Goal: Task Accomplishment & Management: Use online tool/utility

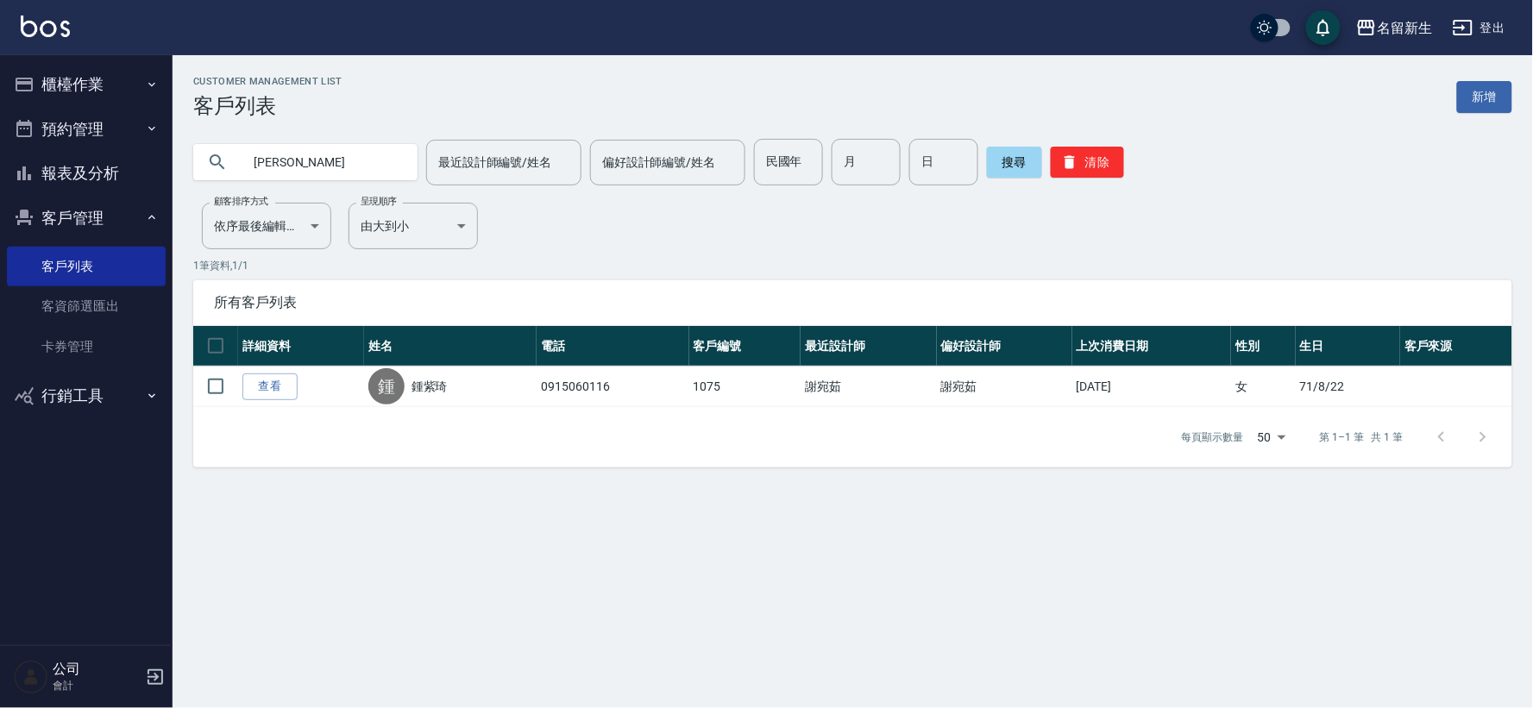
click at [59, 228] on button "客戶管理" at bounding box center [86, 218] width 159 height 45
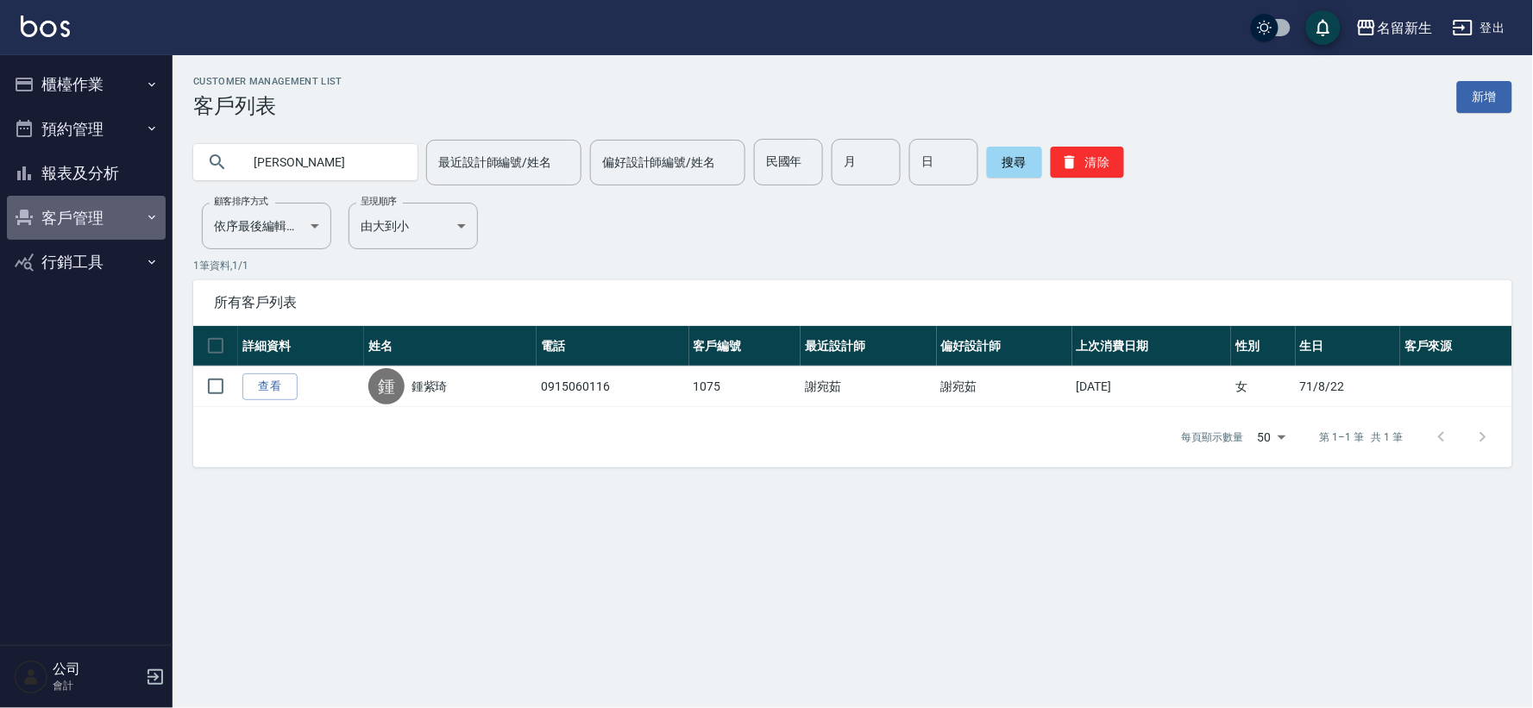
click at [65, 223] on button "客戶管理" at bounding box center [86, 218] width 159 height 45
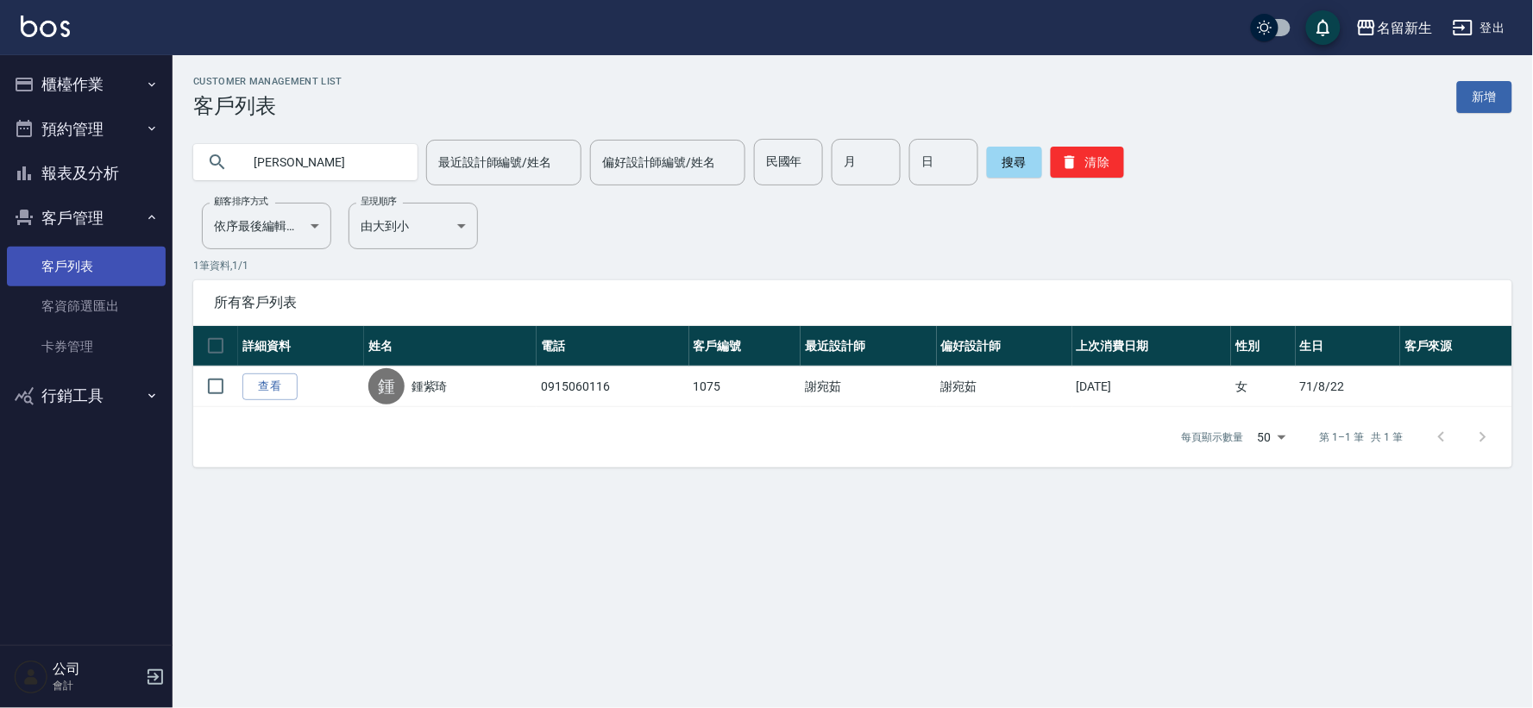
click at [73, 272] on link "客戶列表" at bounding box center [86, 267] width 159 height 40
click at [1083, 162] on button "清除" at bounding box center [1087, 162] width 73 height 31
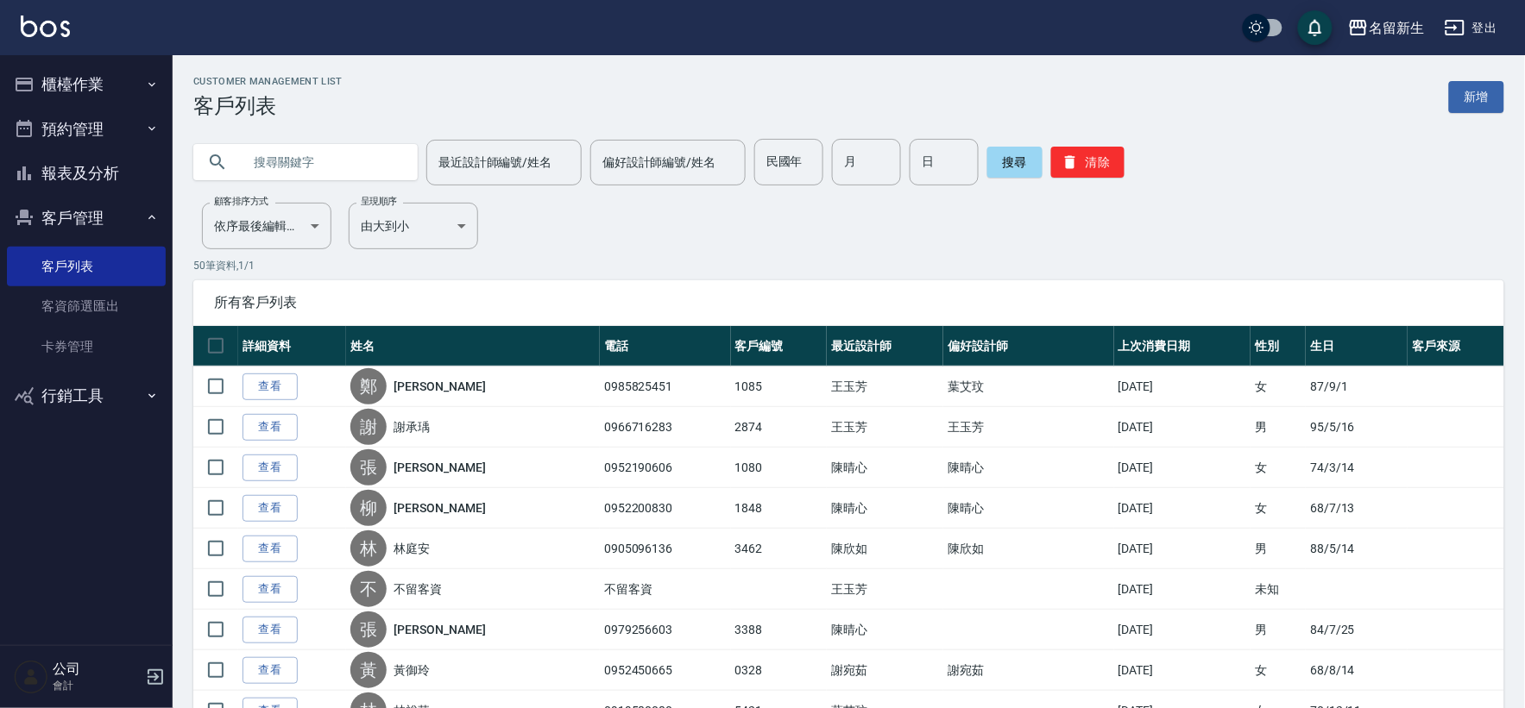
click at [99, 212] on button "客戶管理" at bounding box center [86, 218] width 159 height 45
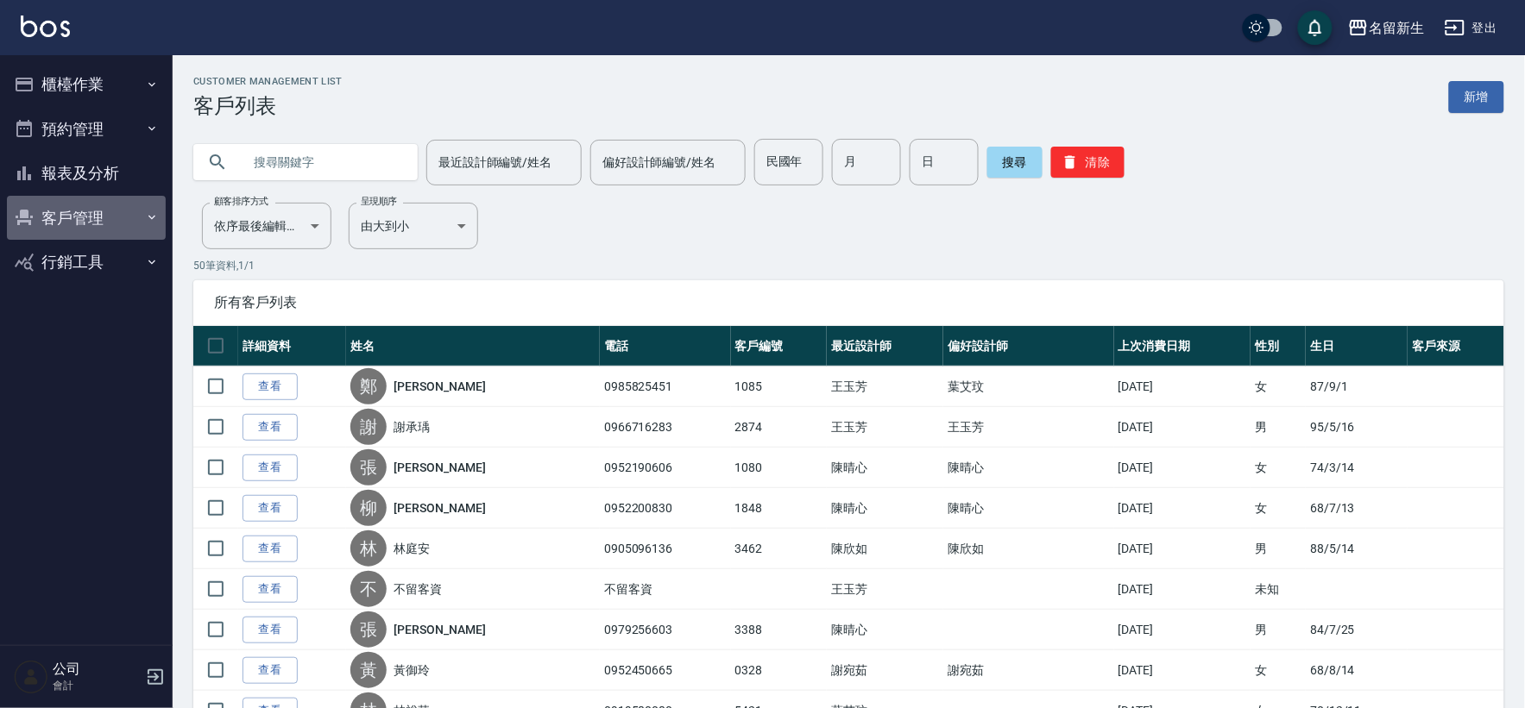
click at [96, 212] on button "客戶管理" at bounding box center [86, 218] width 159 height 45
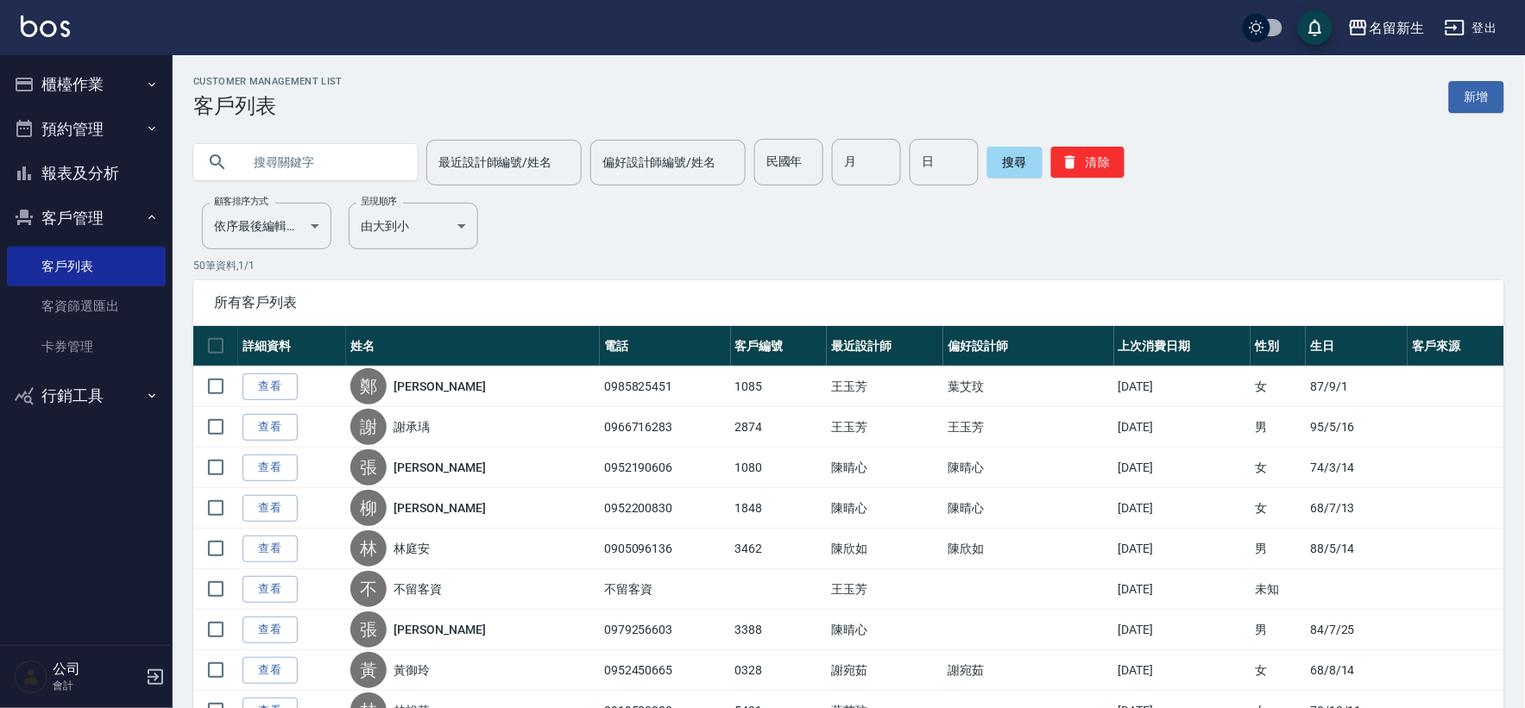
click at [110, 56] on ul "櫃檯作業 打帳單 帳單列表 現金收支登錄 材料自購登錄 每日結帳 排班表 現場電腦打卡 預約管理 預約管理 單日預約紀錄 單週預約紀錄 報表及分析 報表目錄 …" at bounding box center [86, 239] width 159 height 369
click at [105, 82] on button "櫃檯作業" at bounding box center [86, 84] width 159 height 45
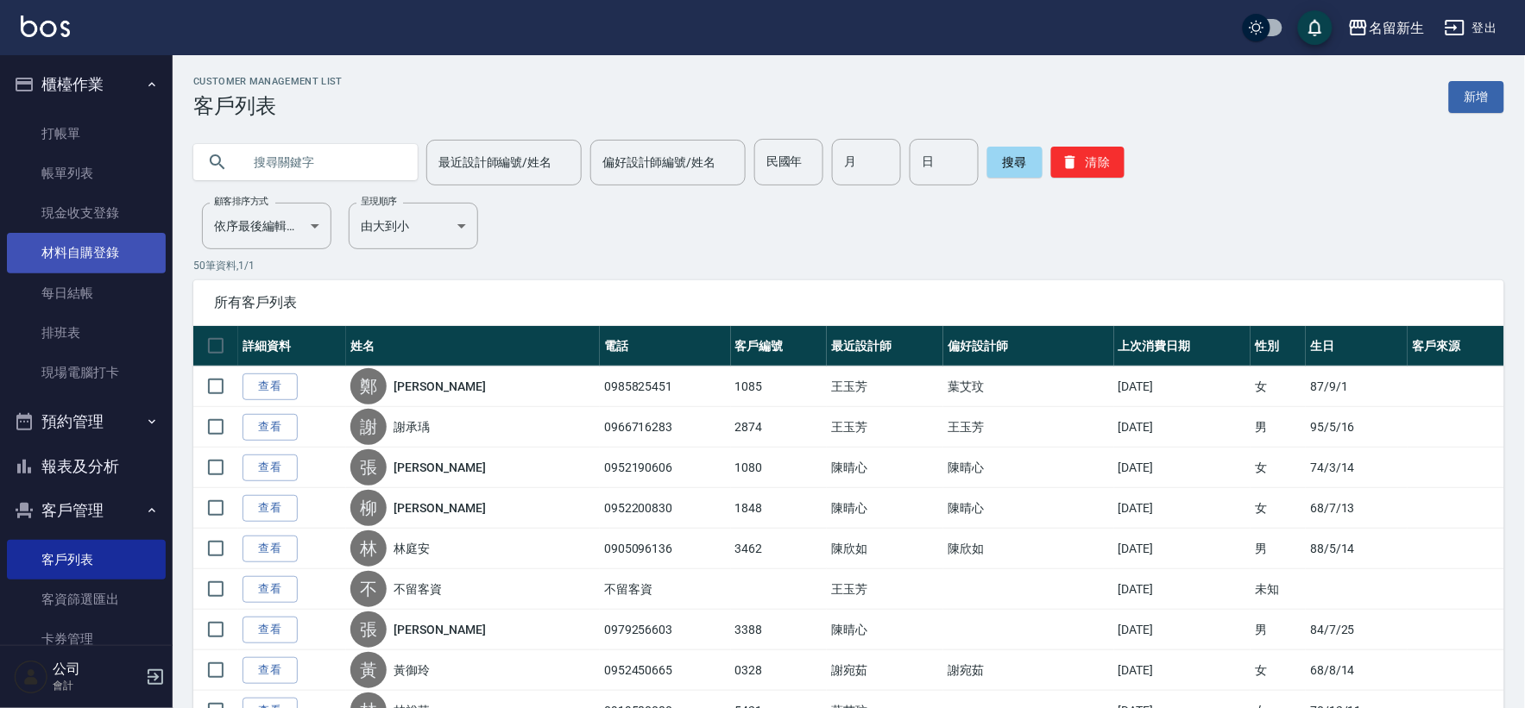
click at [128, 256] on link "材料自購登錄" at bounding box center [86, 253] width 159 height 40
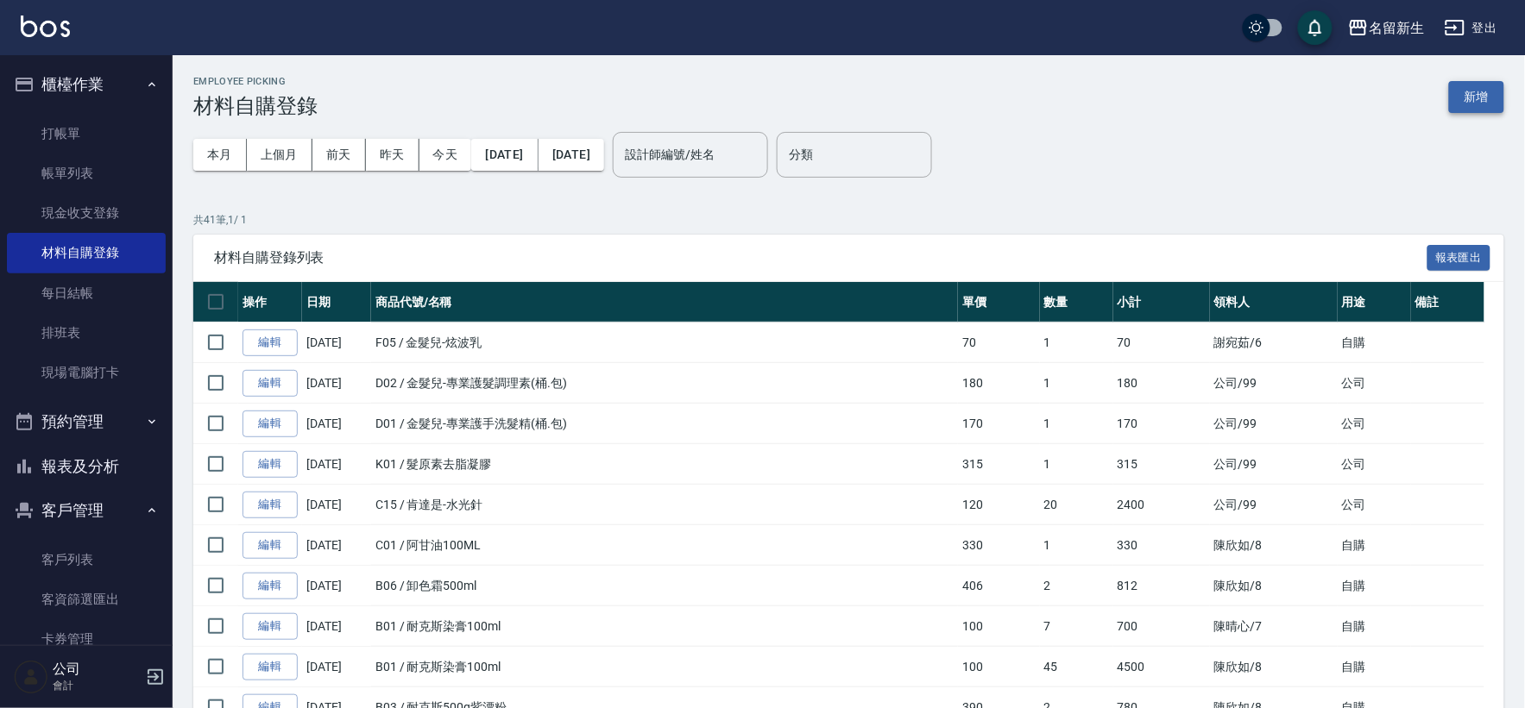
click at [1482, 86] on button "新增" at bounding box center [1476, 97] width 55 height 32
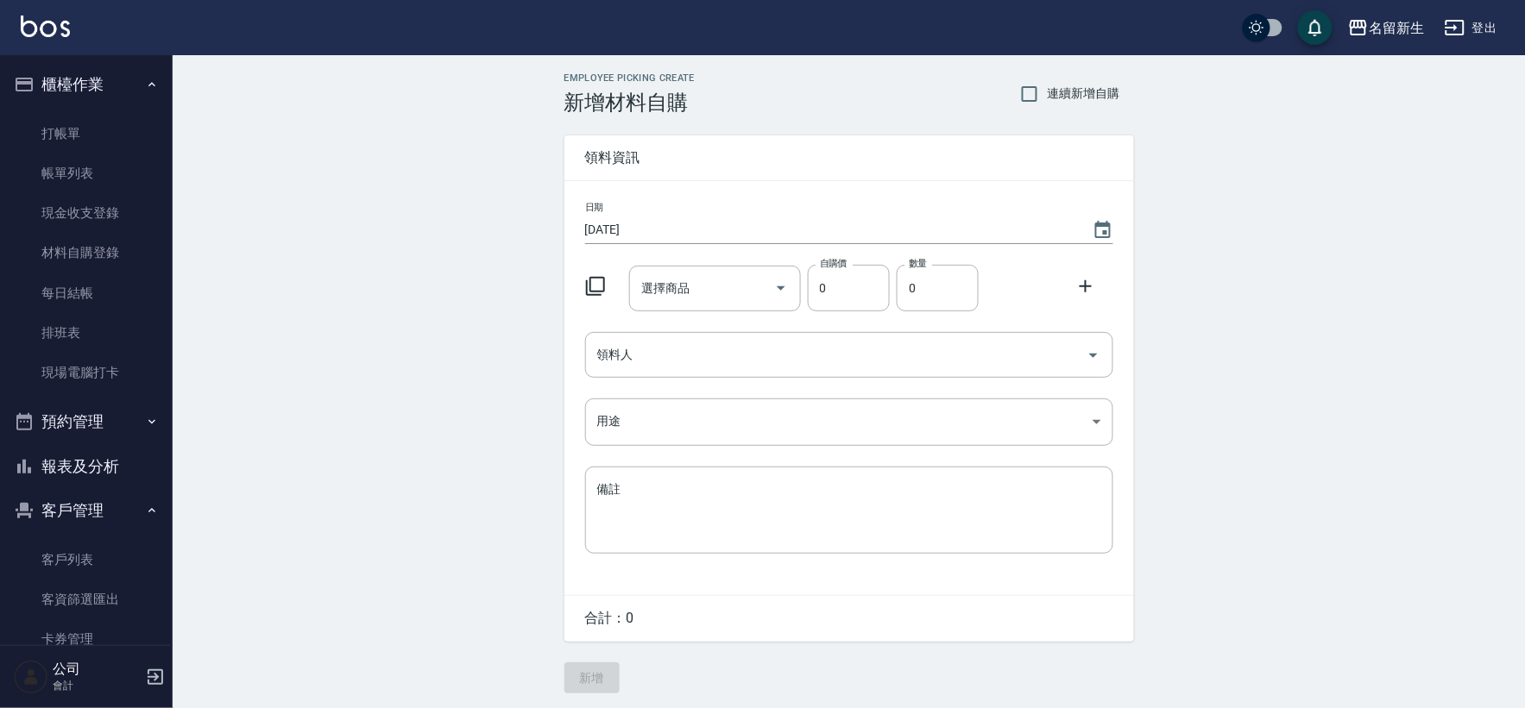
click at [595, 280] on icon at bounding box center [595, 286] width 21 height 21
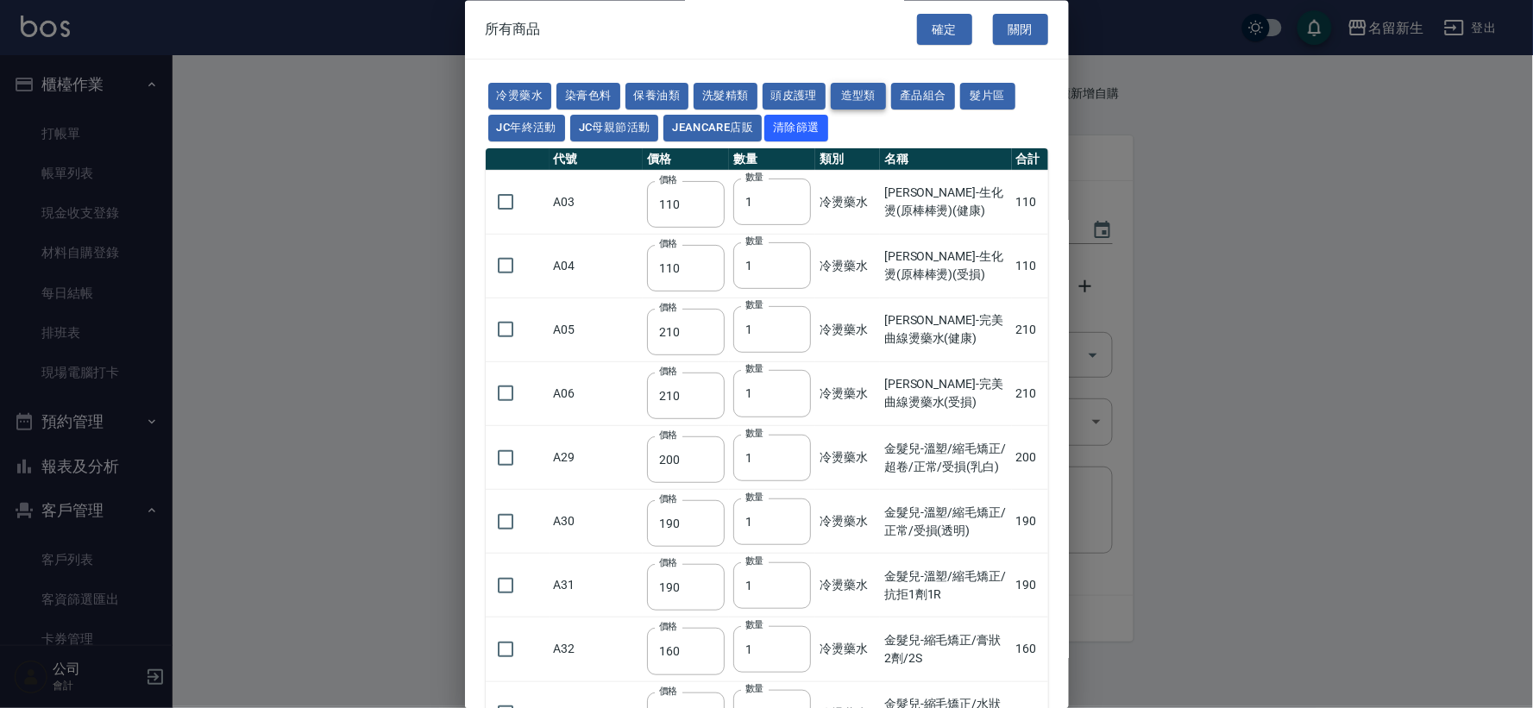
click at [873, 95] on button "造型類" at bounding box center [858, 97] width 55 height 27
type input "100"
type input "200"
type input "70"
type input "300"
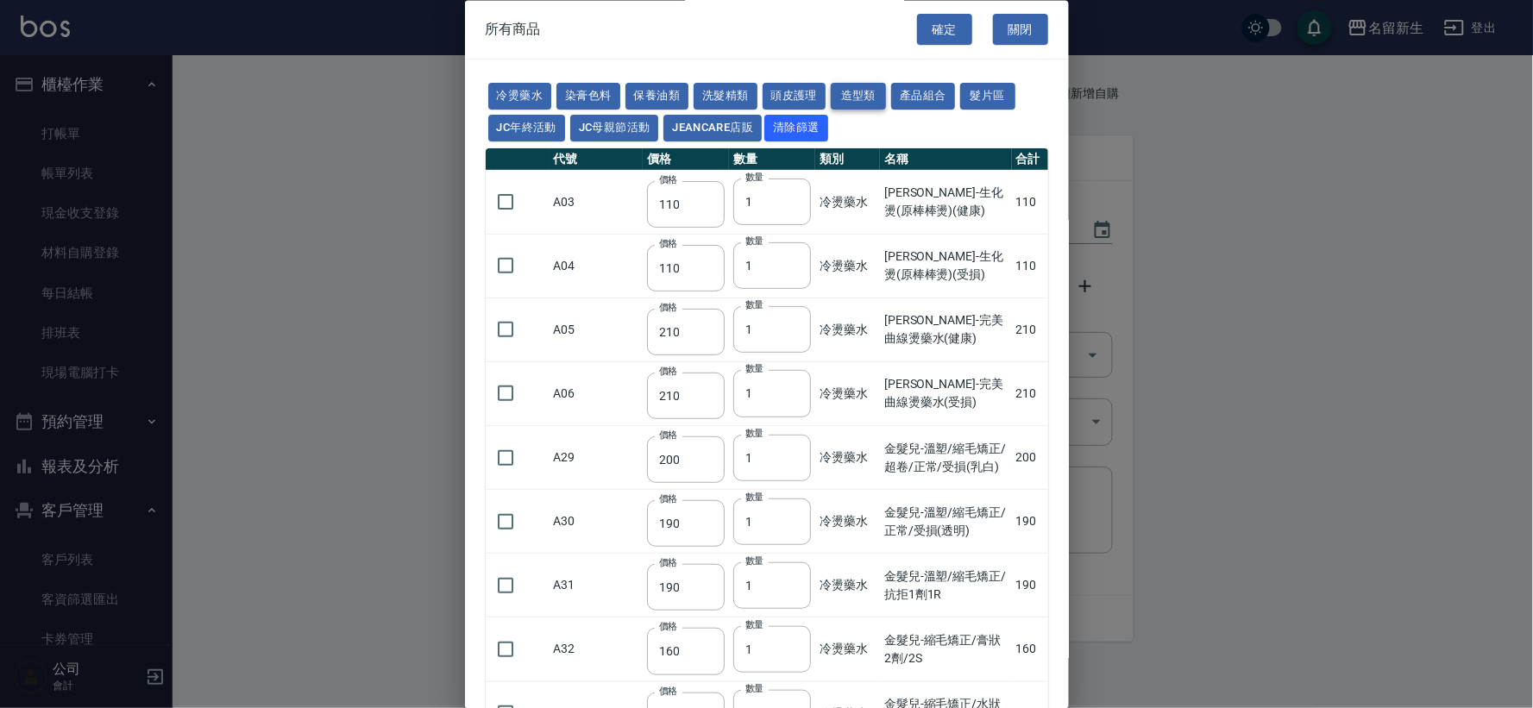
type input "260"
type input "80"
type input "252"
type input "450"
type input "490"
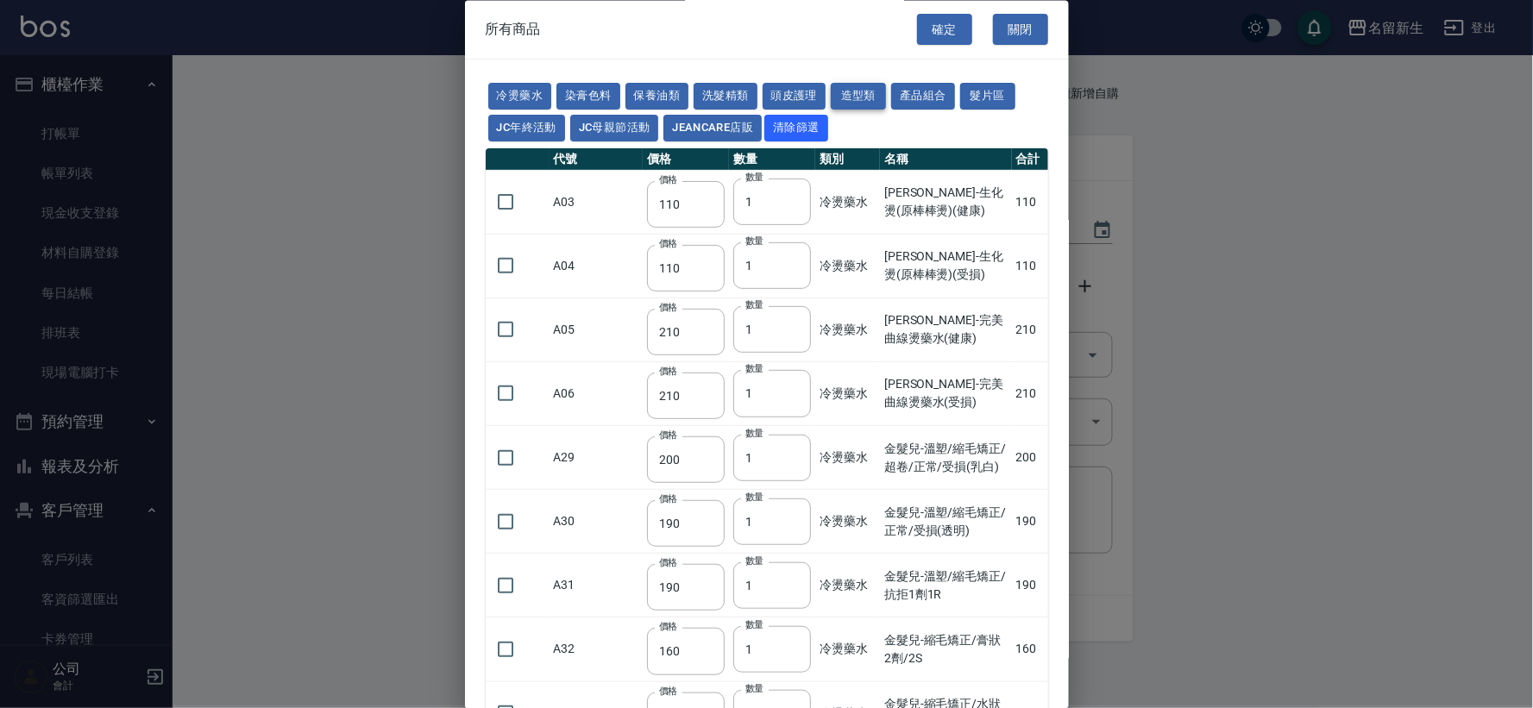
type input "595"
type input "345"
type input "90"
type input "110"
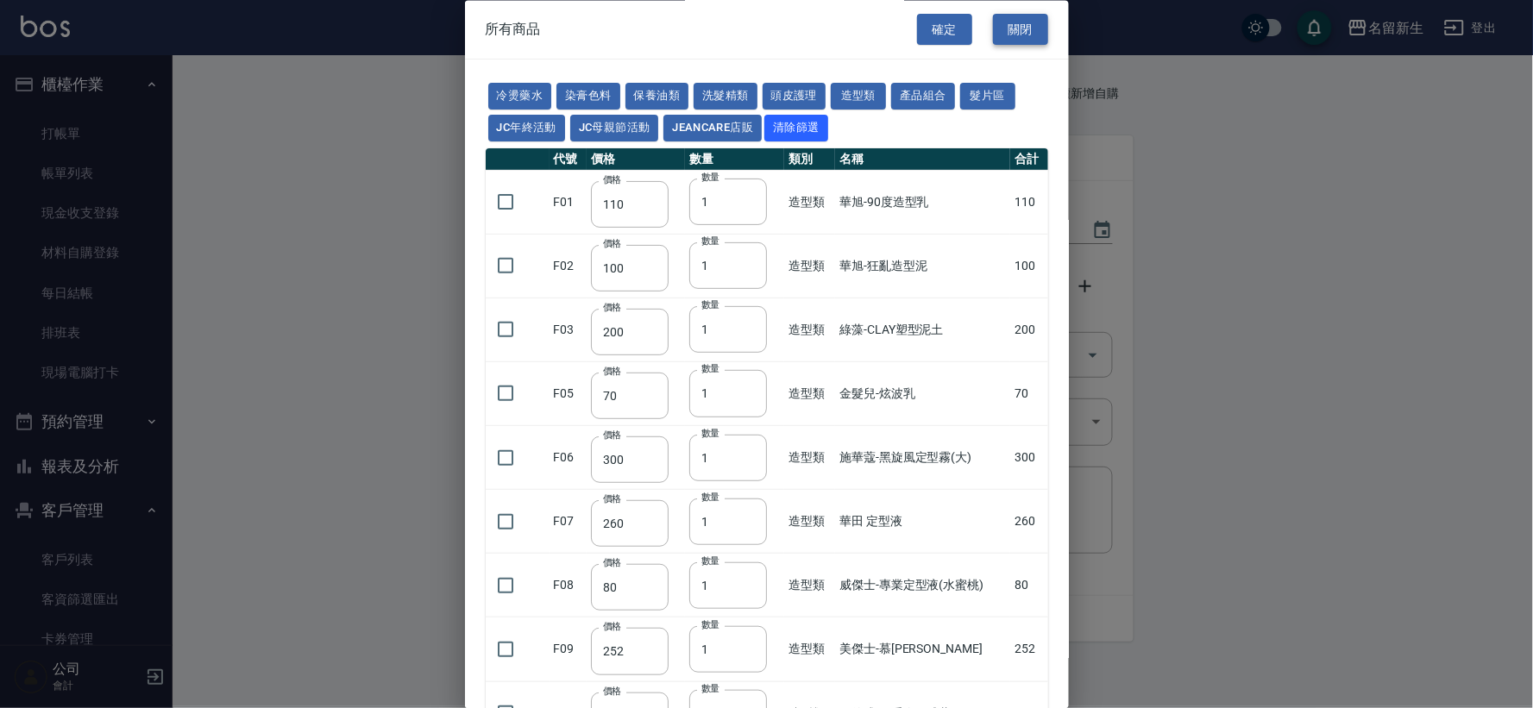
click at [1015, 22] on button "關閉" at bounding box center [1020, 30] width 55 height 32
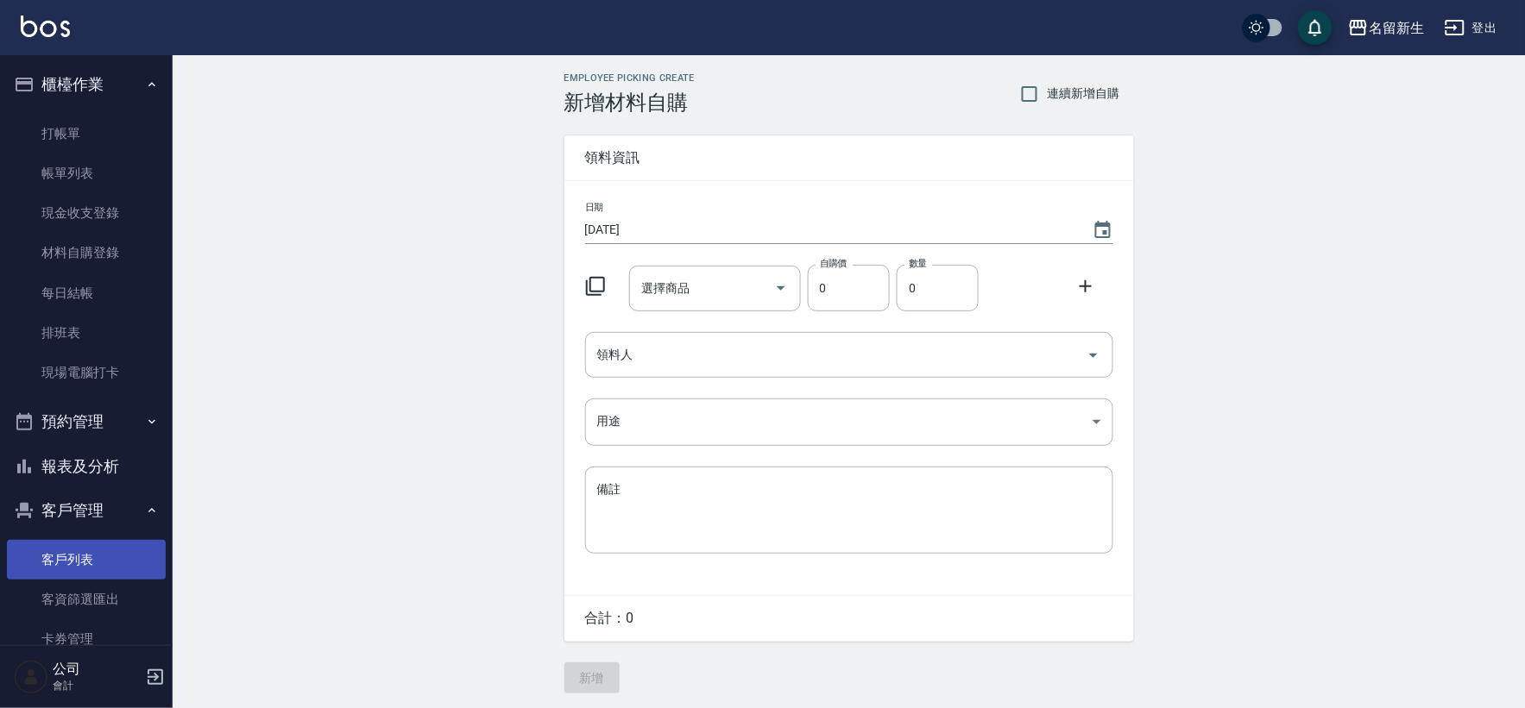
click at [114, 563] on link "客戶列表" at bounding box center [86, 560] width 159 height 40
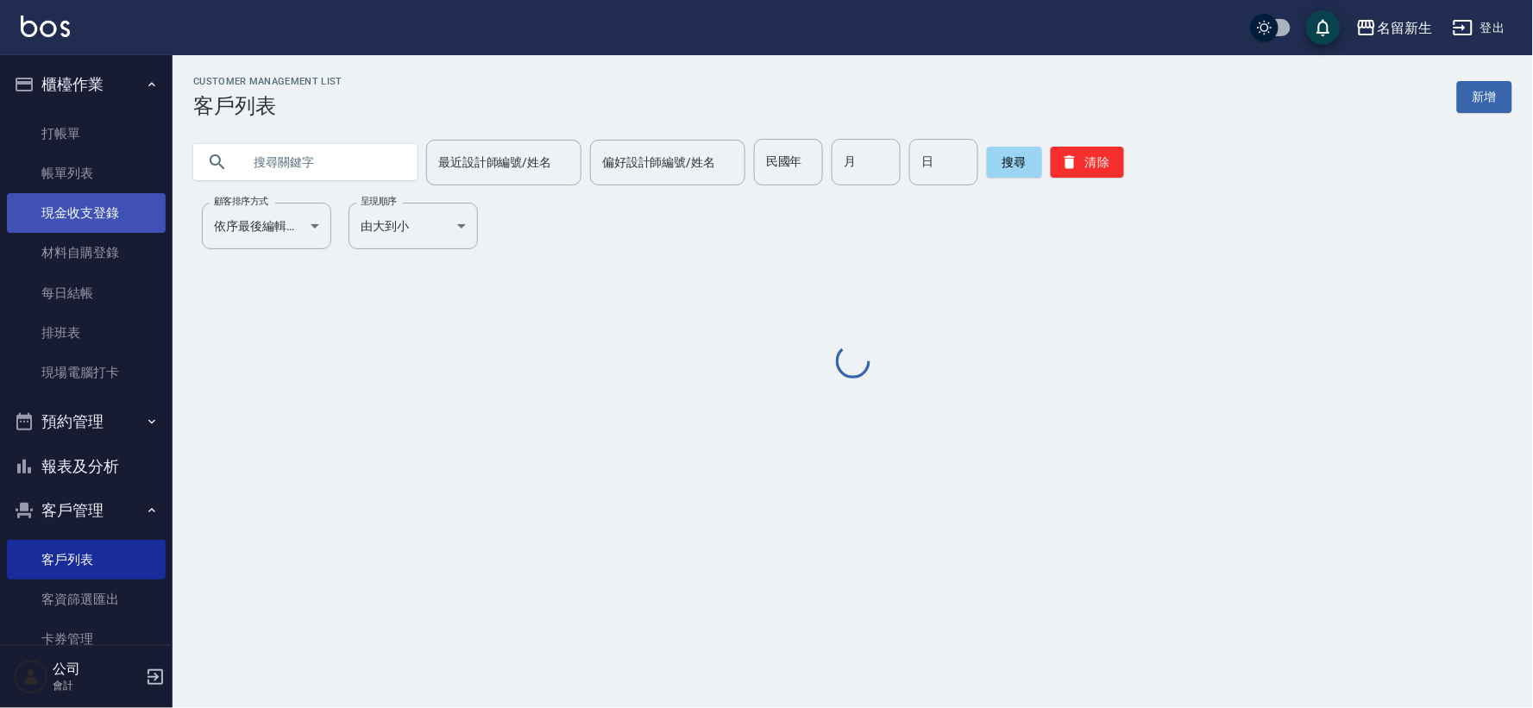
click at [71, 82] on button "櫃檯作業" at bounding box center [86, 84] width 159 height 45
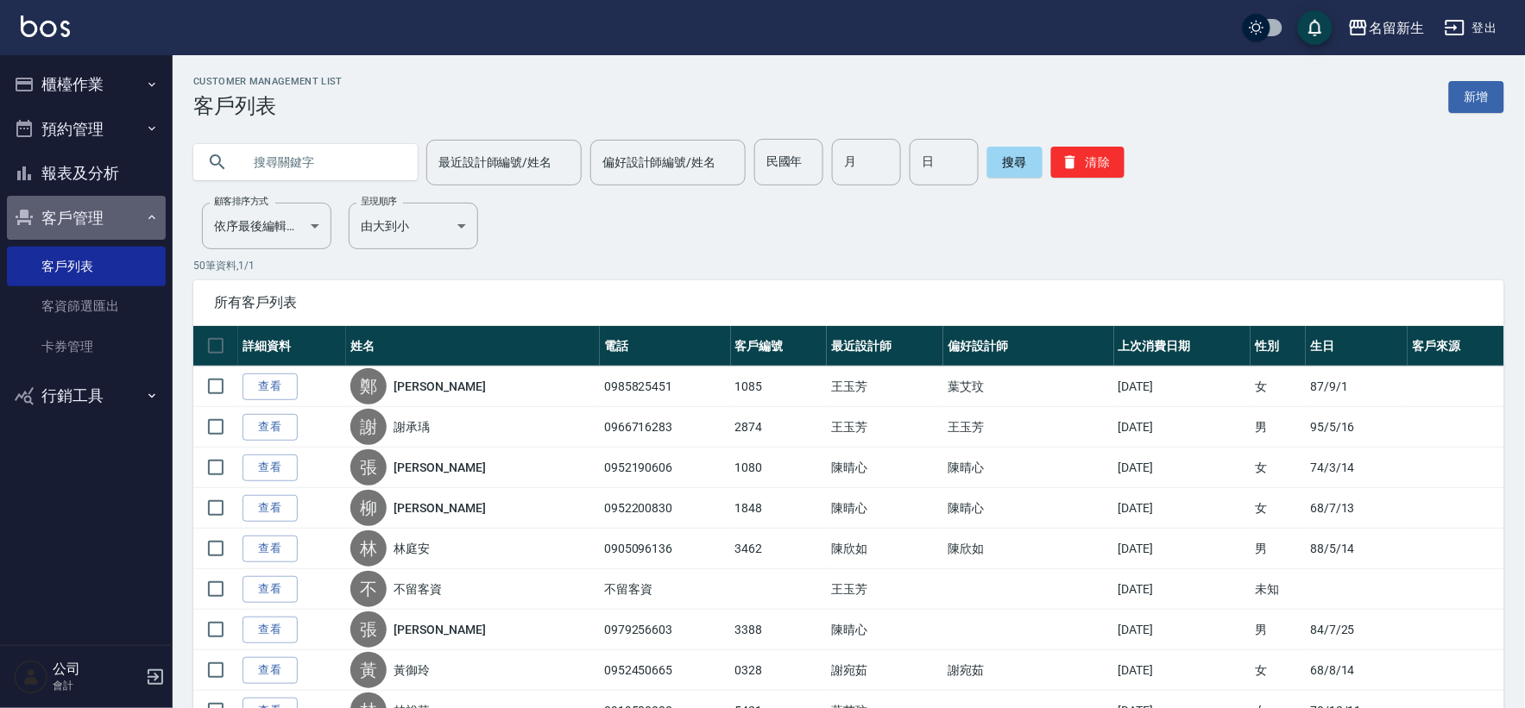
click at [69, 214] on button "客戶管理" at bounding box center [86, 218] width 159 height 45
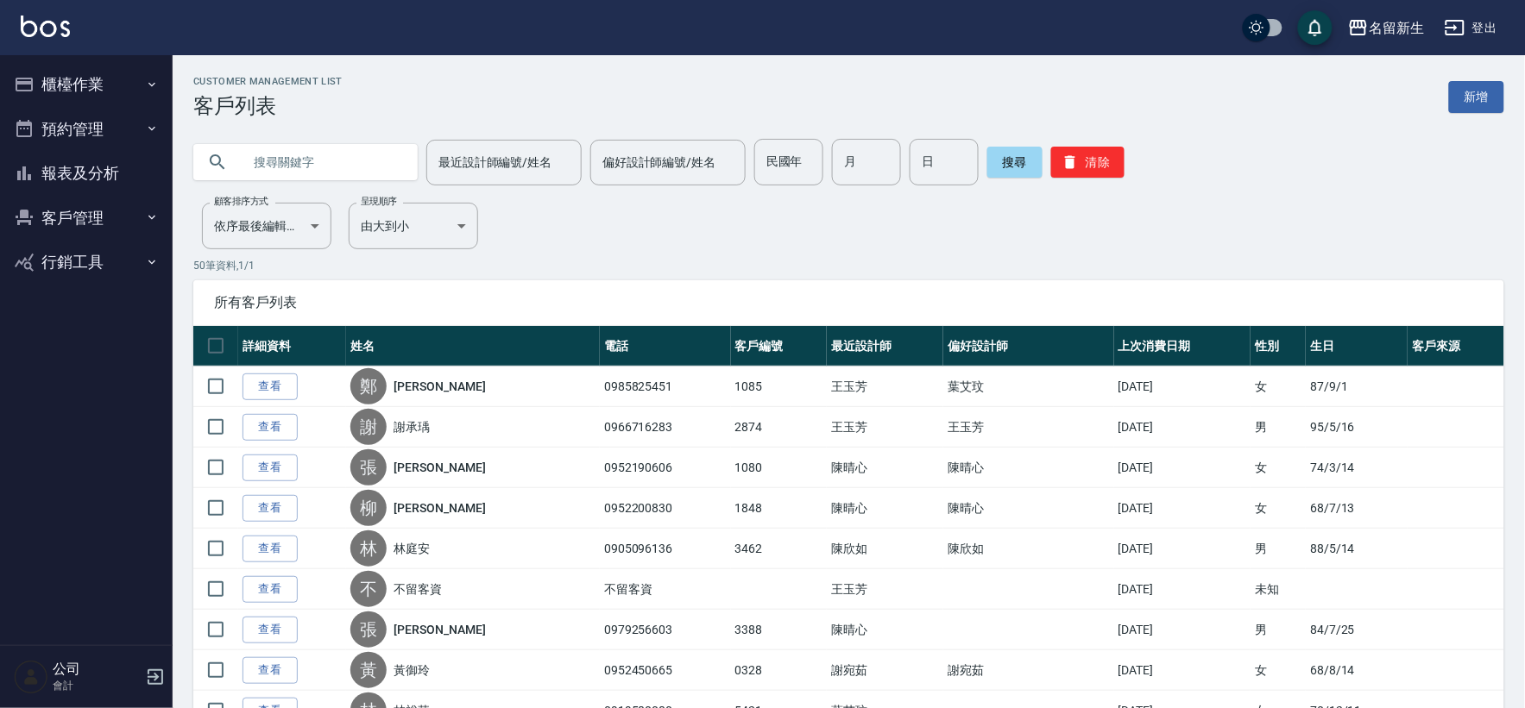
click at [69, 214] on button "客戶管理" at bounding box center [86, 218] width 159 height 45
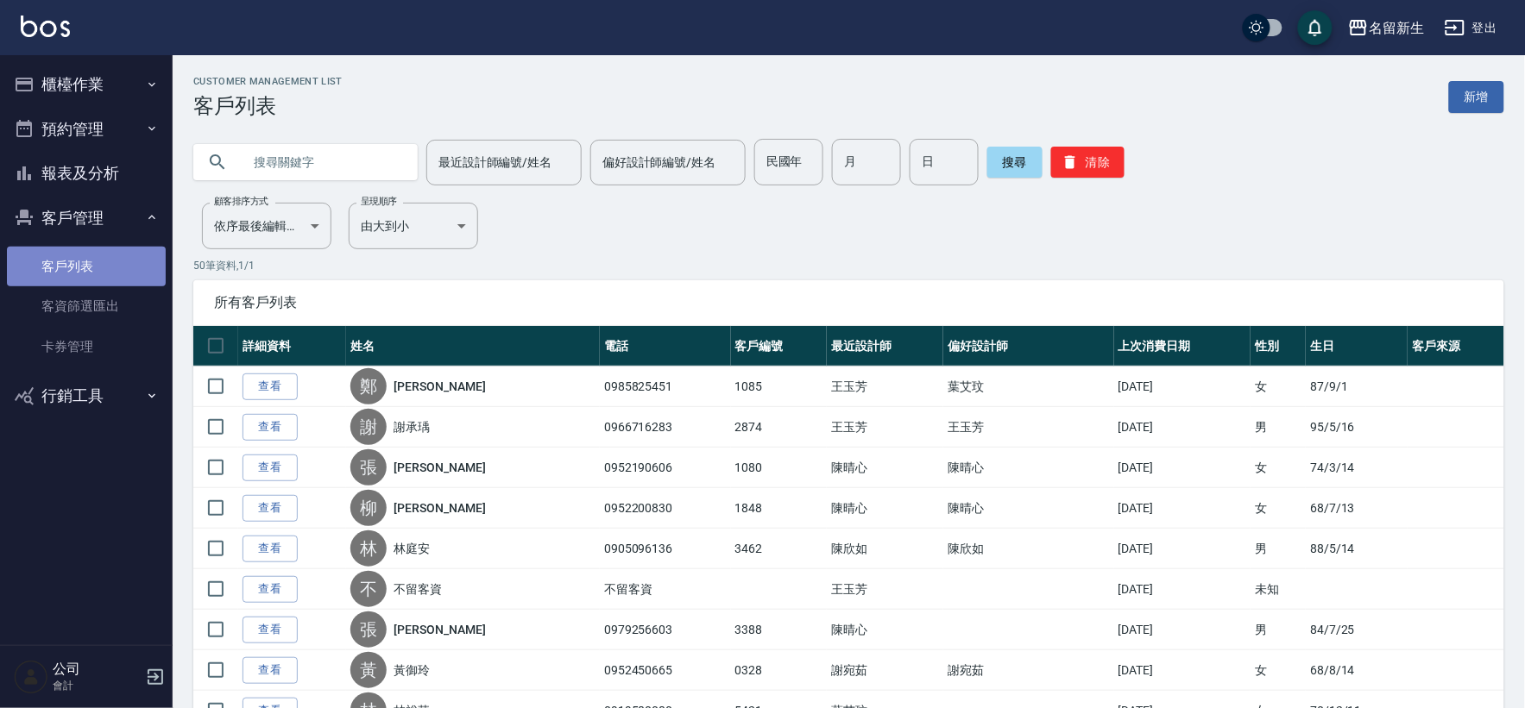
click at [72, 273] on link "客戶列表" at bounding box center [86, 267] width 159 height 40
click at [89, 207] on button "客戶管理" at bounding box center [86, 218] width 159 height 45
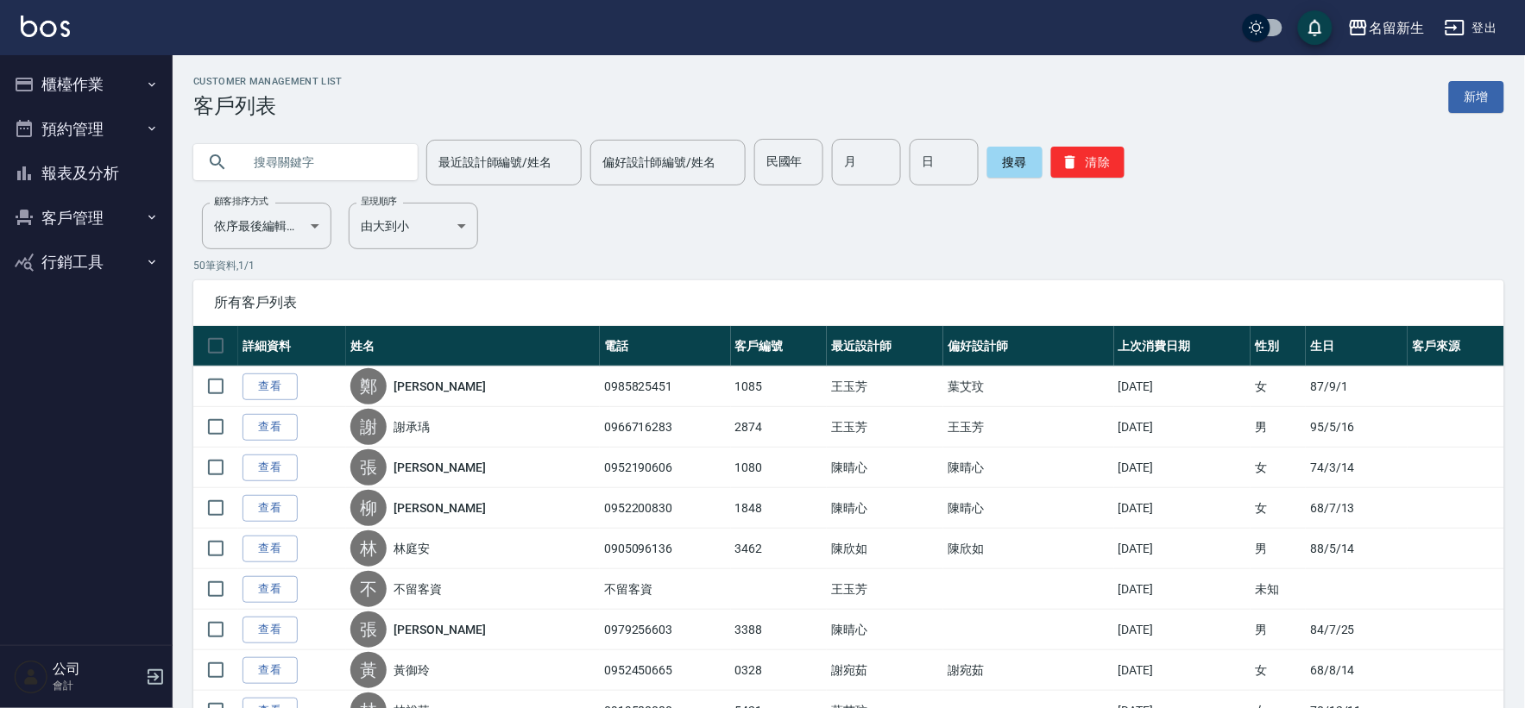
click at [86, 208] on button "客戶管理" at bounding box center [86, 218] width 159 height 45
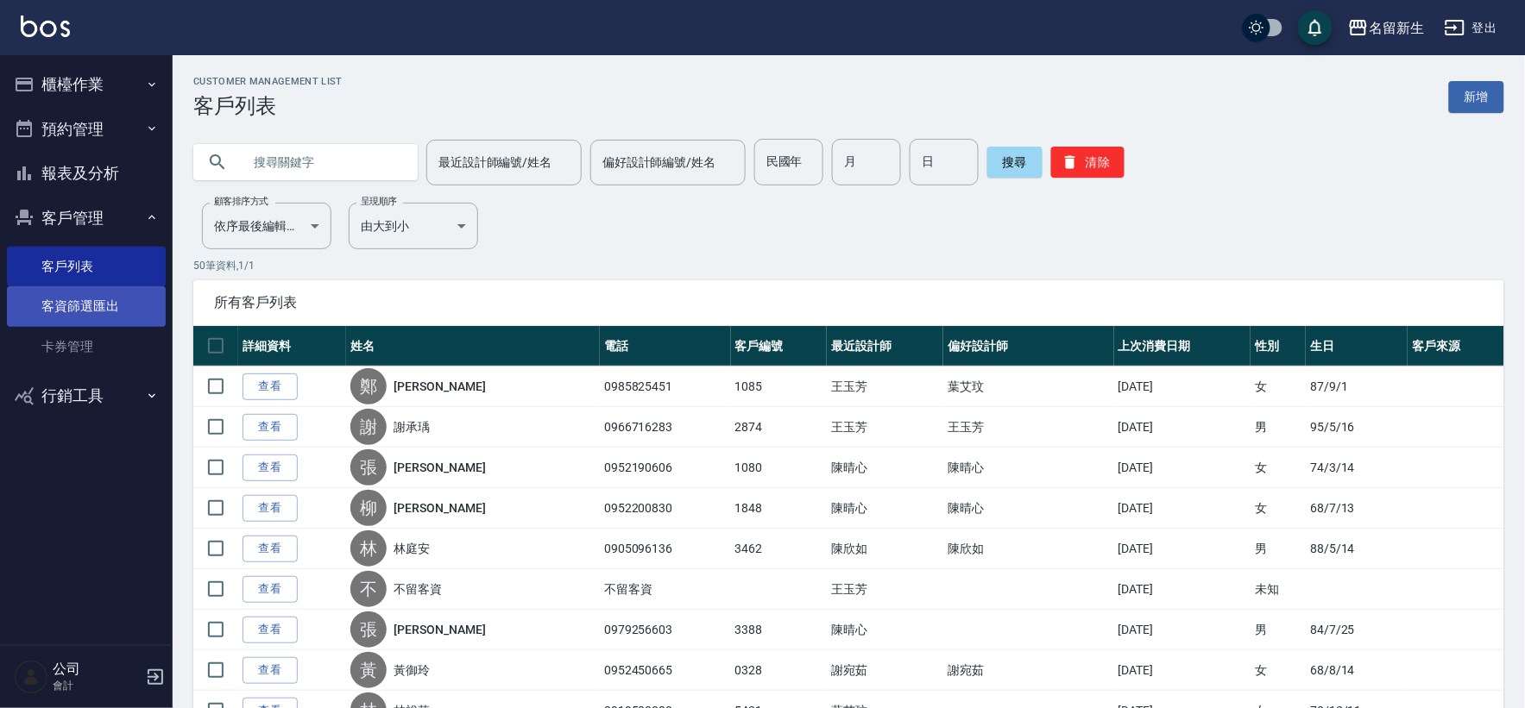
click at [101, 321] on link "客資篩選匯出" at bounding box center [86, 307] width 159 height 40
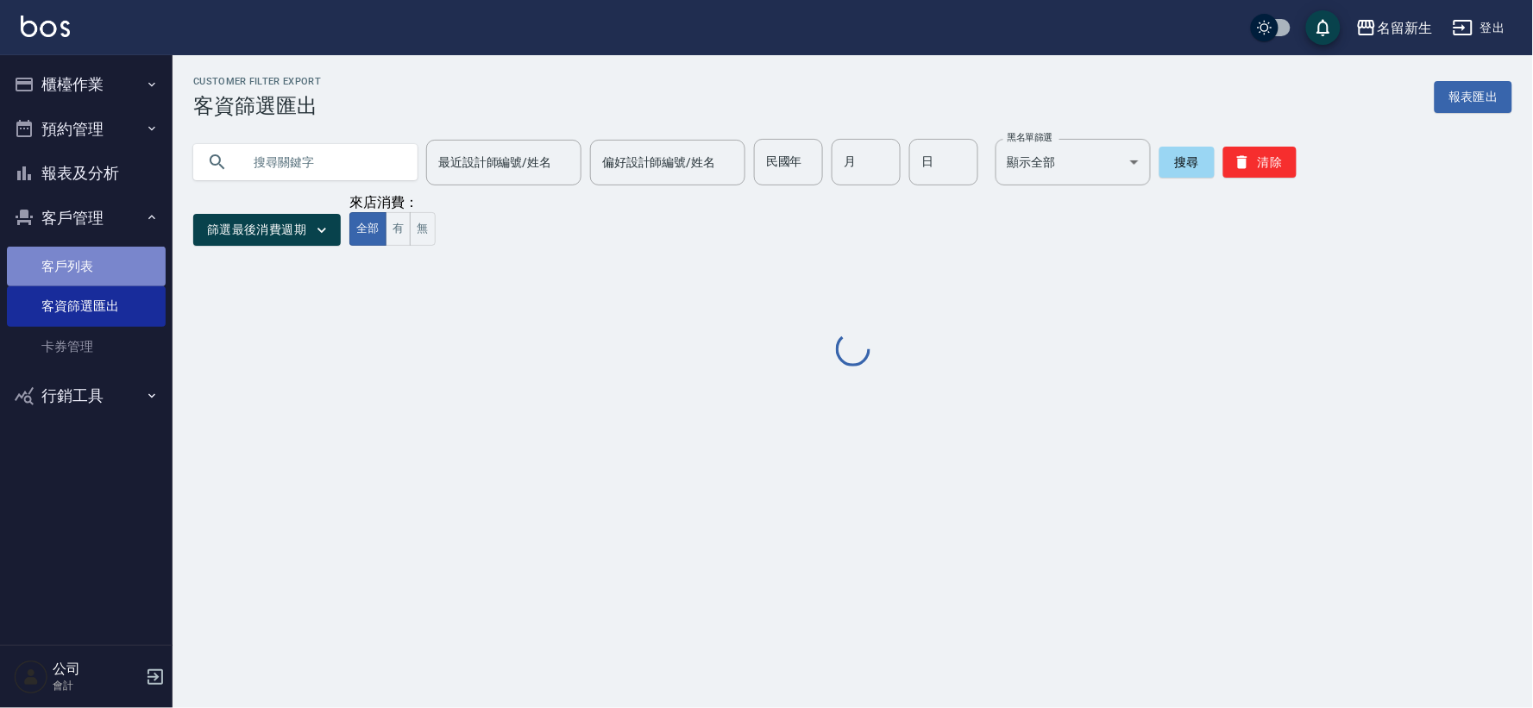
click at [107, 268] on link "客戶列表" at bounding box center [86, 267] width 159 height 40
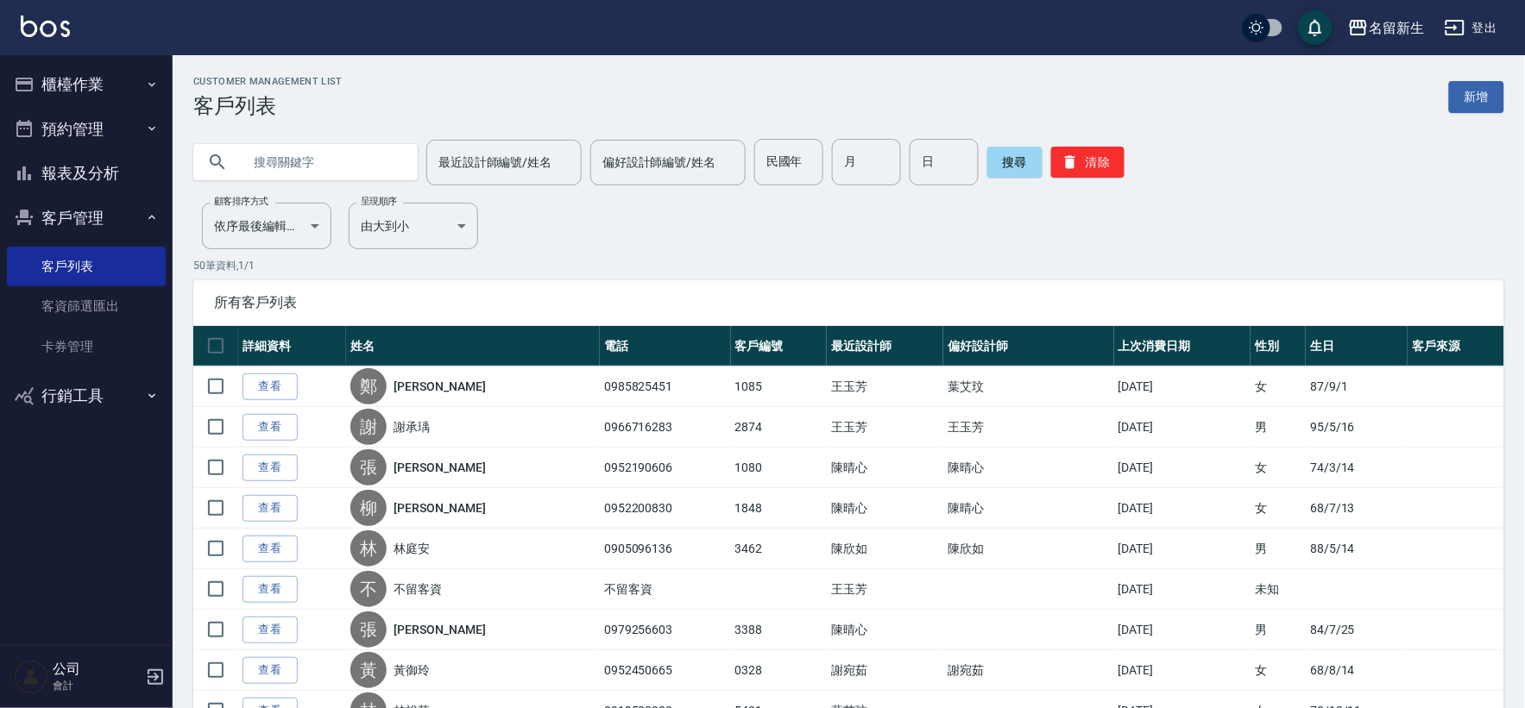
click at [67, 208] on button "客戶管理" at bounding box center [86, 218] width 159 height 45
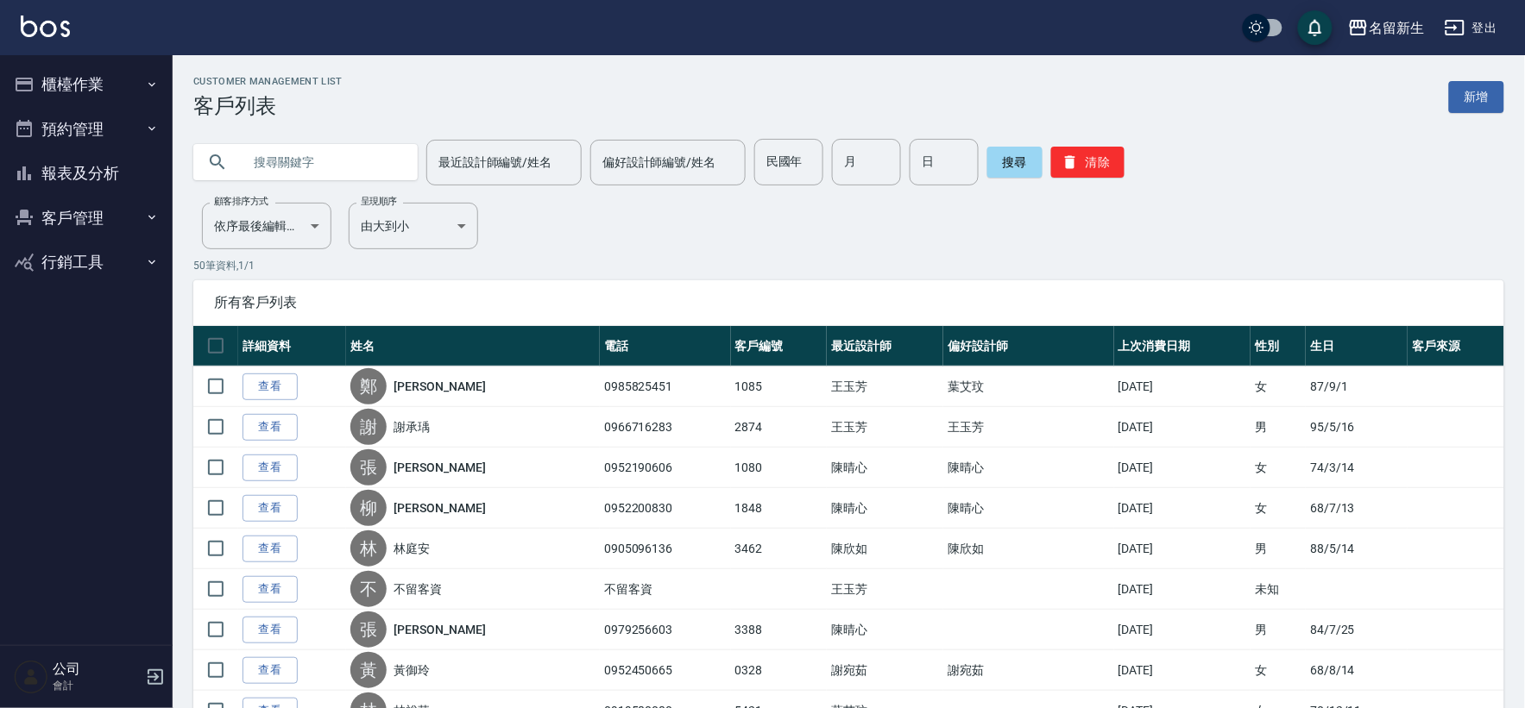
click at [67, 208] on button "客戶管理" at bounding box center [86, 218] width 159 height 45
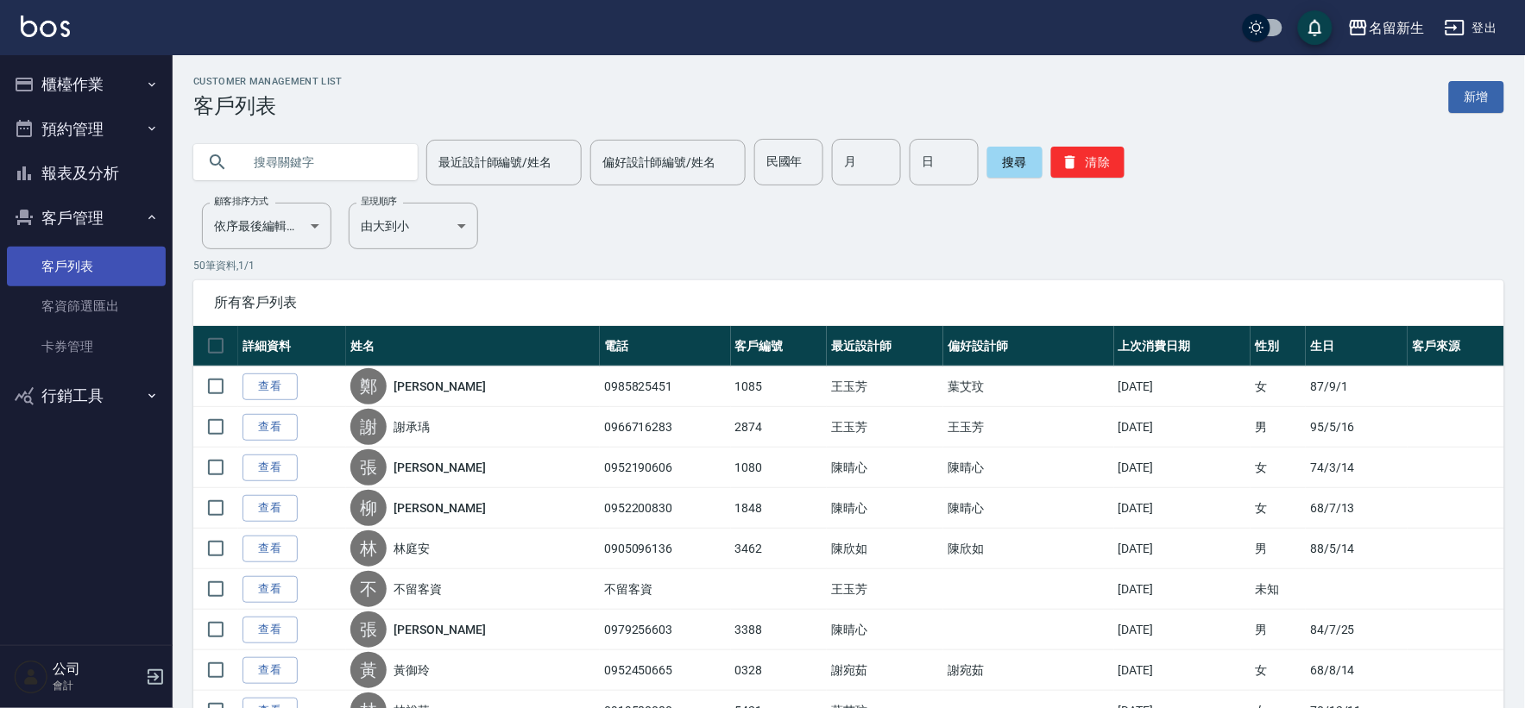
click at [127, 264] on link "客戶列表" at bounding box center [86, 267] width 159 height 40
